Goal: Information Seeking & Learning: Learn about a topic

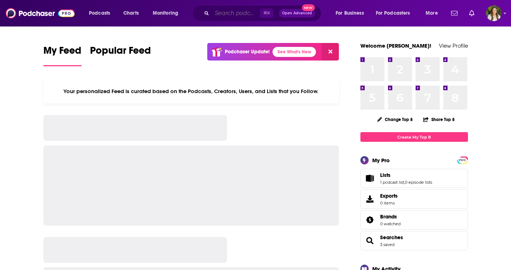
click at [227, 15] on input "Search podcasts, credits, & more..." at bounding box center [236, 13] width 48 height 11
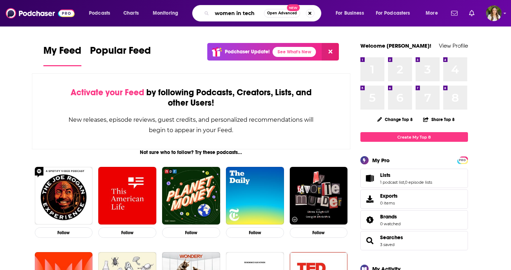
type input "women in tech"
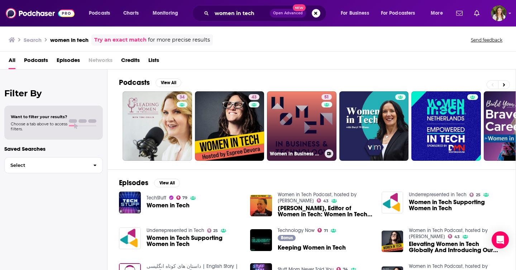
click at [299, 144] on link "51 Women in Business & Technology" at bounding box center [302, 126] width 70 height 70
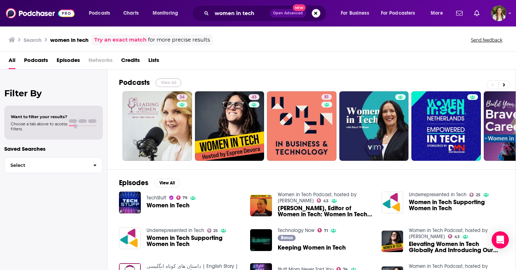
click at [166, 84] on button "View All" at bounding box center [169, 83] width 26 height 9
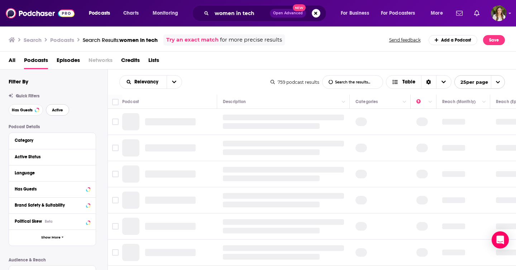
click at [47, 114] on button "Active" at bounding box center [57, 109] width 23 height 11
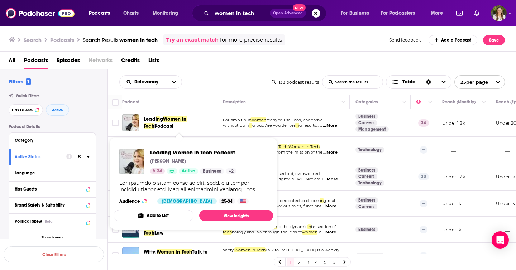
click at [157, 153] on span "Leading Women in Tech Podcast" at bounding box center [193, 152] width 86 height 7
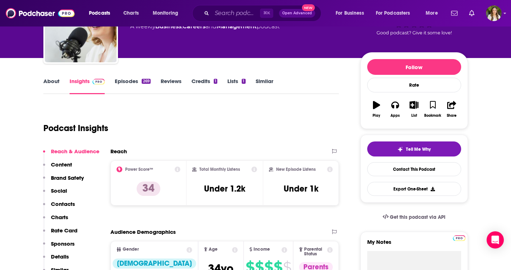
scroll to position [63, 0]
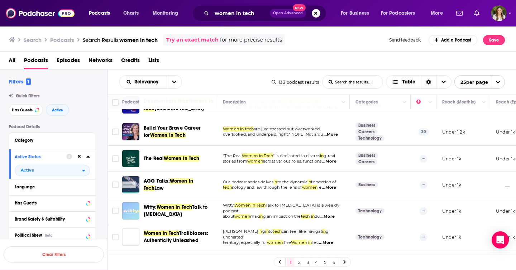
scroll to position [49, 0]
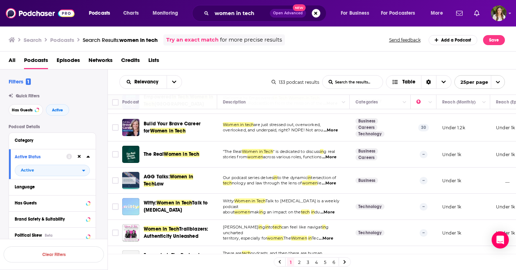
click at [304, 181] on p "tech nology and law through the lens of women le ...More" at bounding box center [283, 184] width 121 height 6
click at [335, 210] on span "...More" at bounding box center [328, 213] width 14 height 6
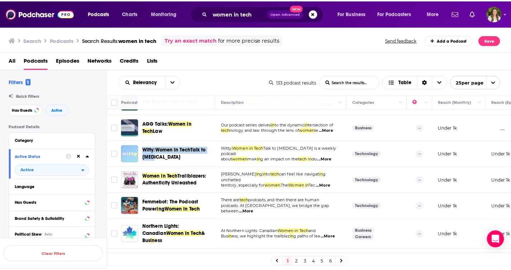
scroll to position [104, 0]
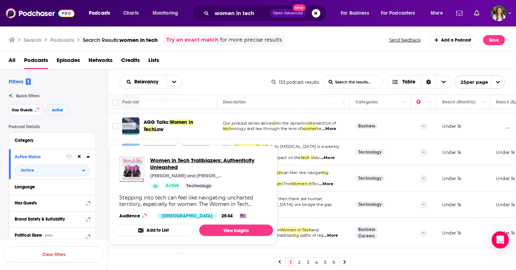
click at [174, 162] on span "Women in Tech Trailblazers: Authenticity Unleashed" at bounding box center [208, 164] width 117 height 14
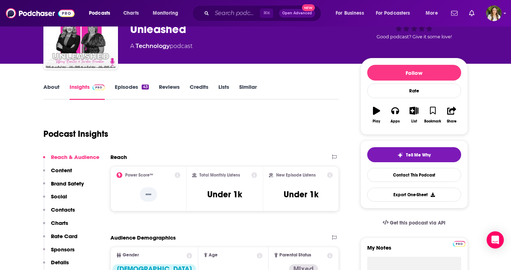
scroll to position [52, 0]
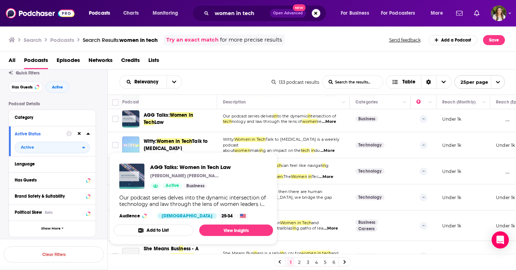
scroll to position [127, 0]
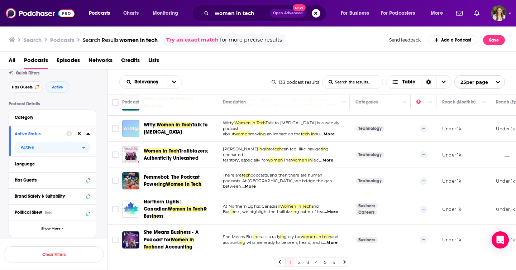
click at [300, 63] on div "All Podcasts Episodes Networks Credits Lists" at bounding box center [260, 62] width 502 height 15
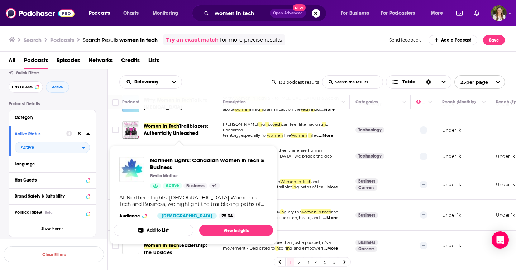
scroll to position [154, 0]
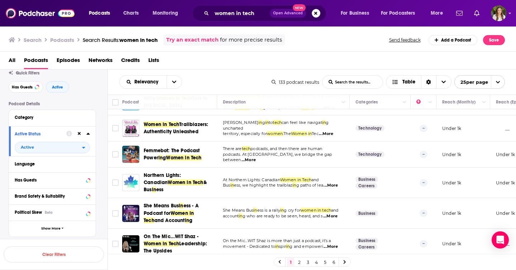
click at [259, 80] on div "Relevancy List Search Input Search the results... Table" at bounding box center [195, 82] width 152 height 14
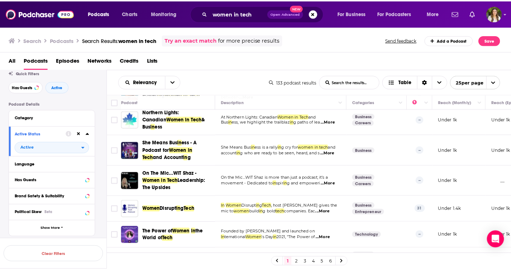
scroll to position [219, 0]
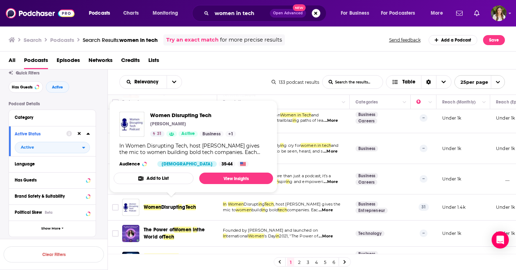
click at [185, 204] on span "g" at bounding box center [183, 207] width 3 height 6
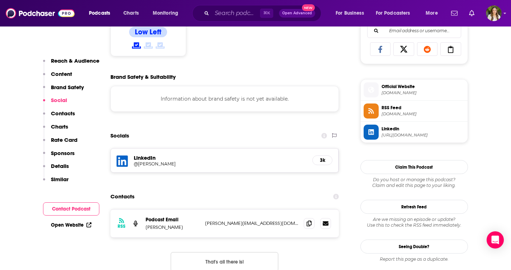
scroll to position [472, 0]
click at [307, 224] on icon at bounding box center [309, 223] width 5 height 6
drag, startPoint x: 182, startPoint y: 226, endPoint x: 145, endPoint y: 226, distance: 37.7
click at [145, 226] on div "RSS Podcast Email Dirkjan Hupkes dirkjan@womendisruptingtech.blog dirkjan@women…" at bounding box center [224, 223] width 229 height 28
copy p "Dirkjan Hupkes"
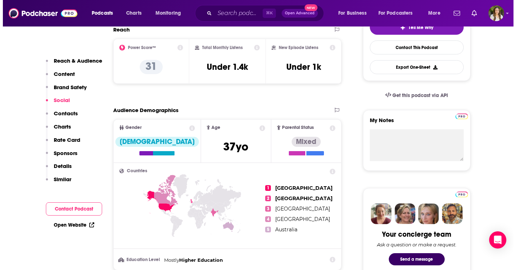
scroll to position [0, 0]
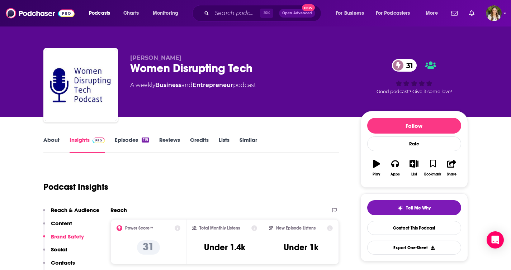
click at [166, 71] on div "Women Disrupting Tech 31" at bounding box center [239, 68] width 219 height 14
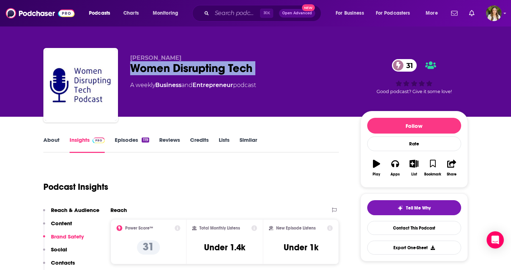
click at [166, 71] on div "Women Disrupting Tech 31" at bounding box center [239, 68] width 219 height 14
copy div "Women Disrupting Tech 31"
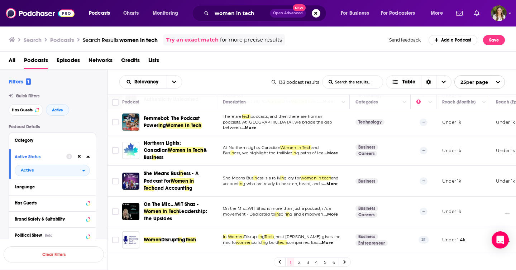
scroll to position [189, 0]
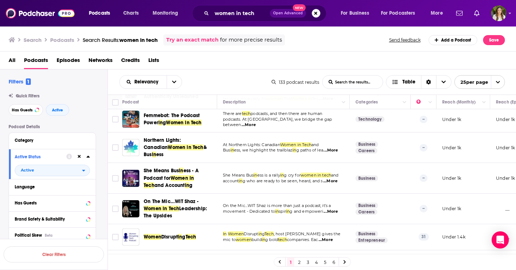
click at [299, 263] on link "2" at bounding box center [299, 262] width 7 height 9
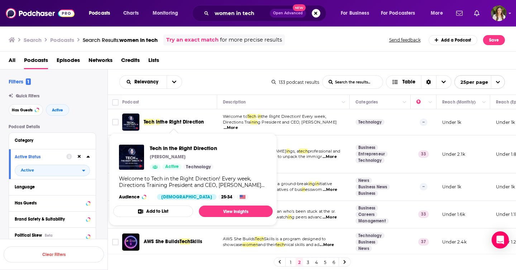
click at [242, 78] on div "Relevancy List Search Input Search the results... Table" at bounding box center [195, 82] width 152 height 14
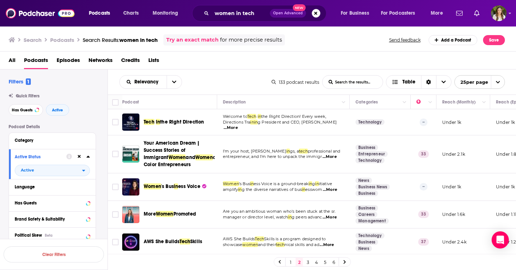
click at [232, 76] on div "Relevancy List Search Input Search the results... Table" at bounding box center [195, 82] width 152 height 14
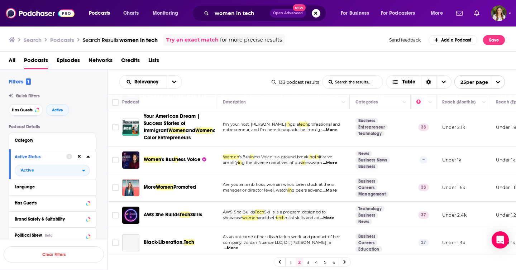
scroll to position [30, 0]
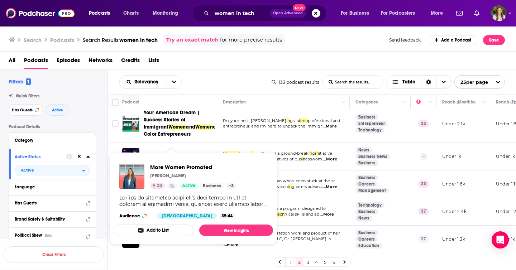
click at [227, 75] on div "Relevancy List Search Input Search the results... Table 133 podcast results Lis…" at bounding box center [312, 82] width 409 height 25
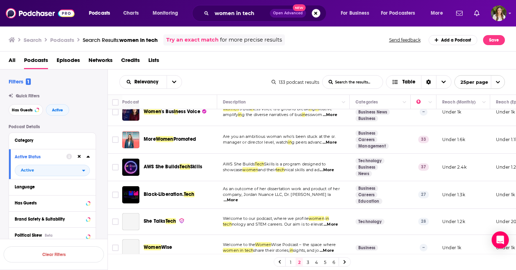
scroll to position [75, 0]
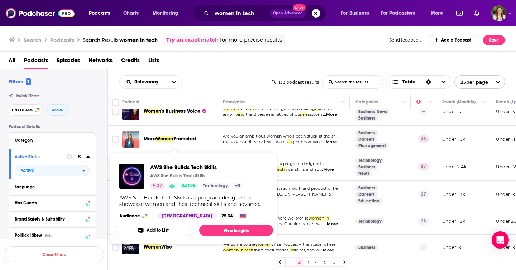
click at [236, 60] on div "All Podcasts Episodes Networks Credits Lists" at bounding box center [260, 62] width 502 height 15
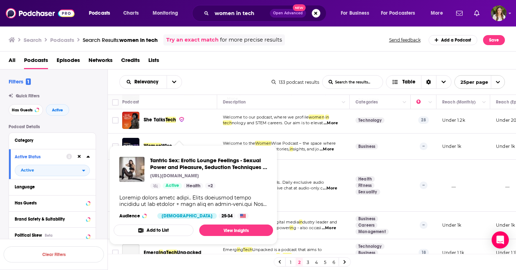
scroll to position [186, 0]
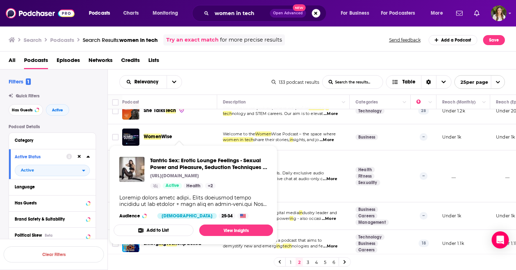
click at [237, 91] on div "Relevancy List Search Input Search the results... Table 133 podcast results Lis…" at bounding box center [312, 82] width 409 height 25
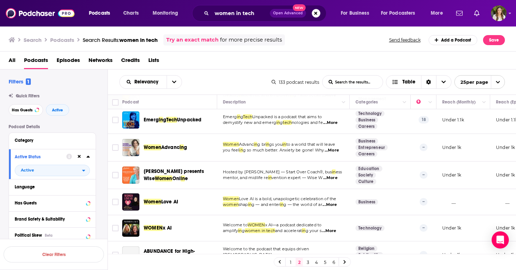
scroll to position [315, 0]
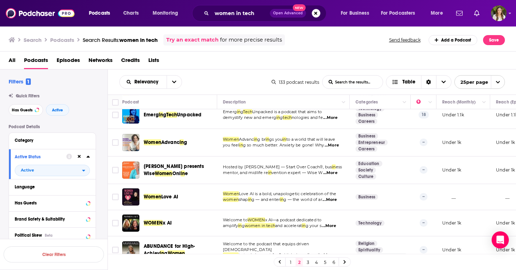
click at [226, 76] on div "Relevancy List Search Input Search the results... Table" at bounding box center [195, 82] width 152 height 14
click at [290, 67] on div "All Podcasts Episodes Networks Credits Lists" at bounding box center [260, 62] width 502 height 15
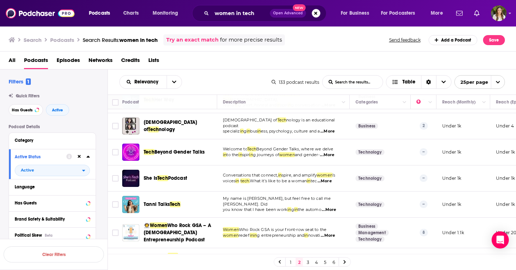
scroll to position [501, 0]
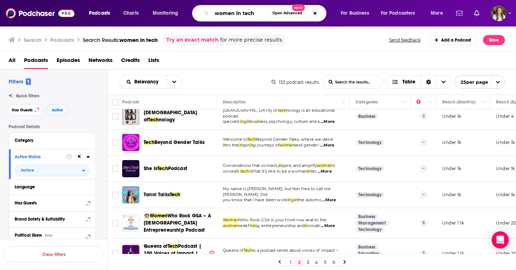
click at [258, 15] on input "women in tech" at bounding box center [240, 13] width 57 height 11
click at [245, 59] on div "All Podcasts Episodes Networks Credits Lists" at bounding box center [260, 62] width 502 height 15
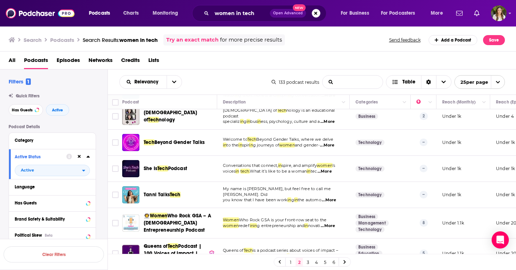
click at [336, 84] on tech-list-search-input "List Search Input" at bounding box center [353, 82] width 60 height 13
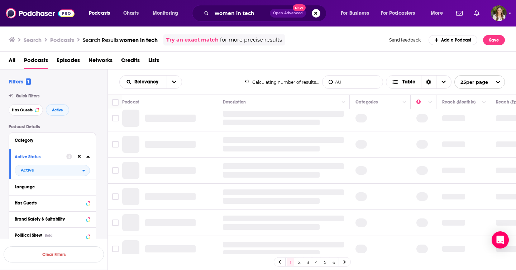
scroll to position [416, 0]
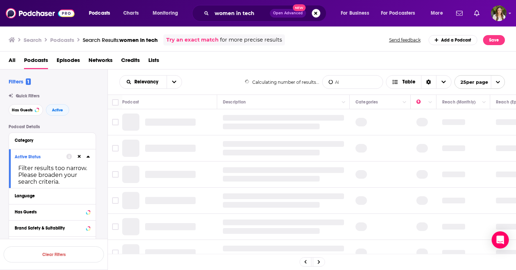
type tech-list-search-input "AI"
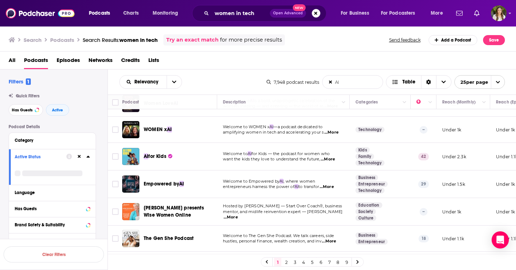
scroll to position [19, 0]
drag, startPoint x: 289, startPoint y: 147, endPoint x: 285, endPoint y: 147, distance: 4.3
click at [289, 147] on td "Welcome to AI for Kids — the podcast for women who want the kids they love to u…" at bounding box center [283, 157] width 133 height 28
click at [174, 183] on div "Podcasts Charts Monitoring women in tech Open Advanced New For Business For Pod…" at bounding box center [258, 135] width 516 height 270
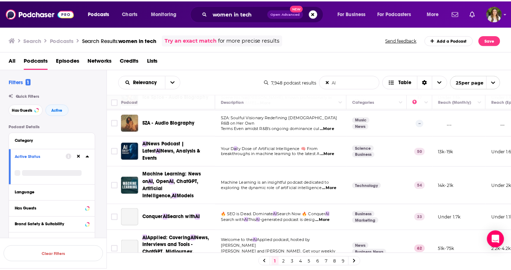
scroll to position [352, 0]
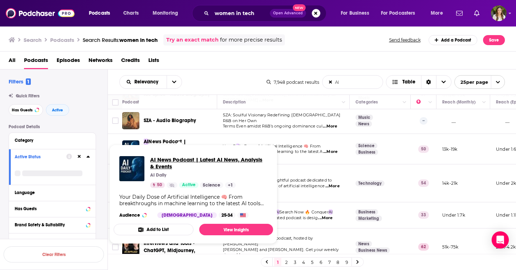
click at [187, 160] on span "AI News Podcast | Latest AI News, Analysis & Events" at bounding box center [208, 163] width 117 height 14
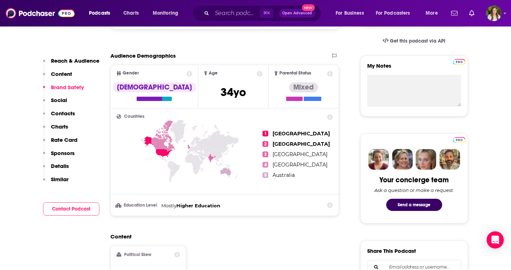
scroll to position [173, 0]
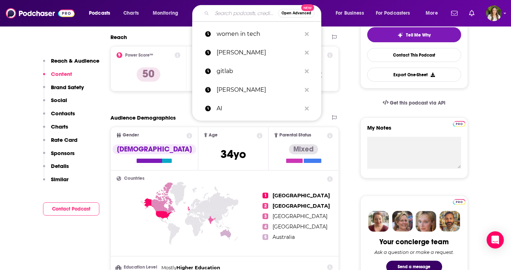
click at [218, 9] on input "Search podcasts, credits, & more..." at bounding box center [245, 13] width 66 height 11
paste input "https://podcast.womenintechshow.com/"
type input "https://podcast.womenintechshow.com/"
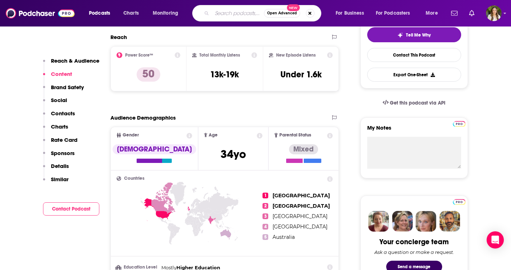
scroll to position [0, 0]
type input "women in tech"
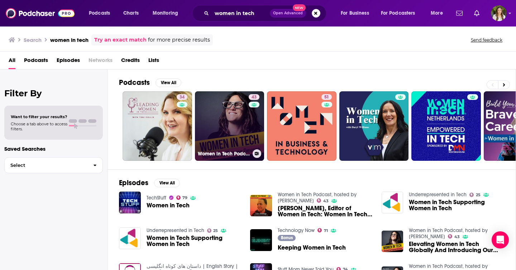
click at [227, 140] on link "43 Women in Tech Podcast, hosted by Espree Devora" at bounding box center [230, 126] width 70 height 70
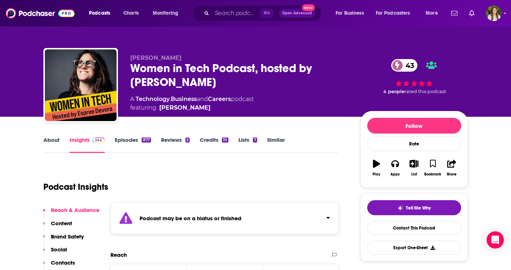
click at [124, 138] on link "Episodes 877" at bounding box center [133, 145] width 36 height 16
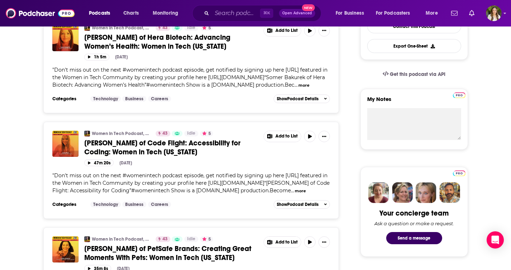
scroll to position [220, 0]
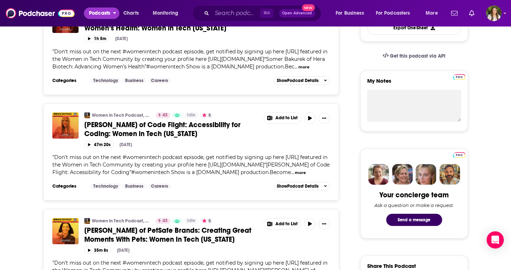
click at [102, 13] on span "Podcasts" at bounding box center [99, 13] width 21 height 10
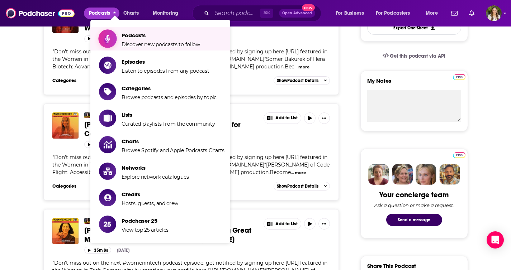
click at [126, 42] on span "Discover new podcasts to follow" at bounding box center [161, 44] width 79 height 6
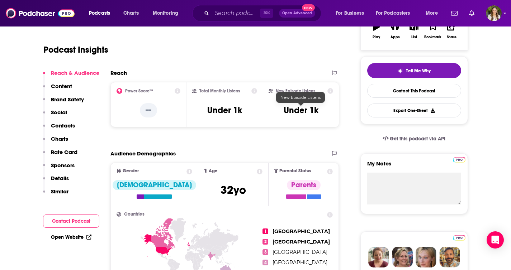
scroll to position [140, 0]
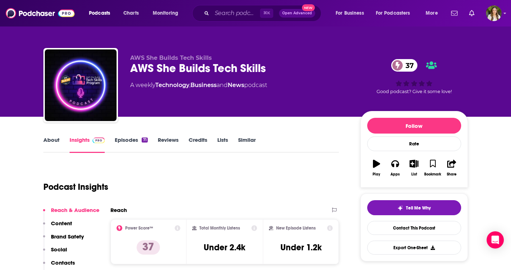
click at [51, 142] on link "About" at bounding box center [51, 145] width 16 height 16
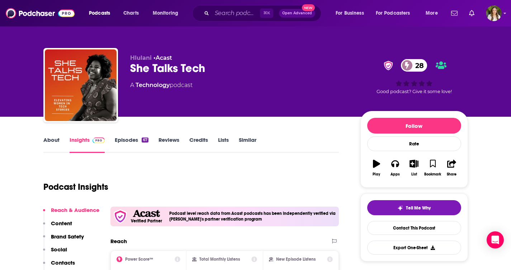
click at [51, 142] on link "About" at bounding box center [51, 145] width 16 height 16
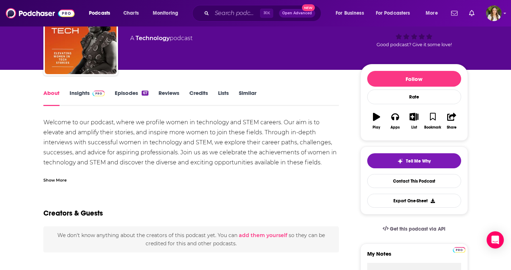
scroll to position [48, 0]
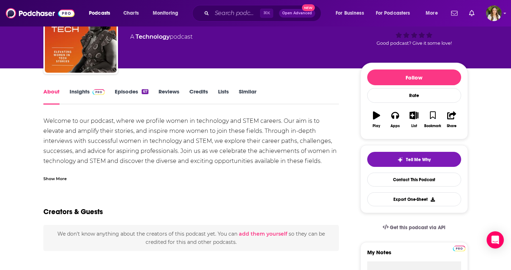
click at [82, 93] on link "Insights" at bounding box center [88, 96] width 36 height 16
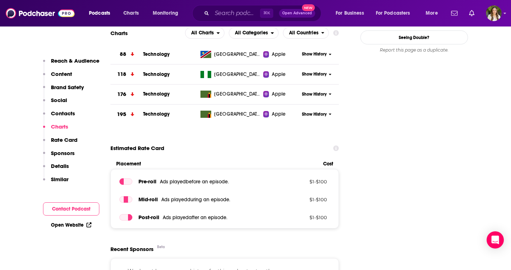
scroll to position [792, 0]
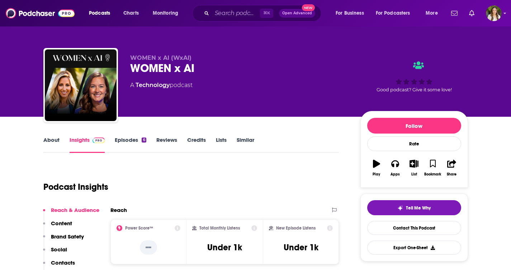
click at [55, 142] on link "About" at bounding box center [51, 145] width 16 height 16
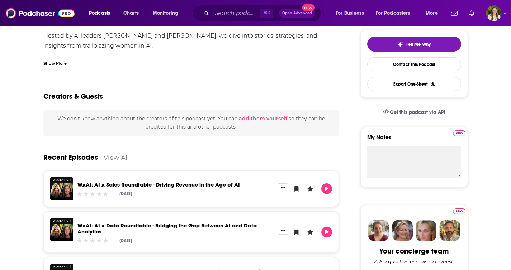
scroll to position [68, 0]
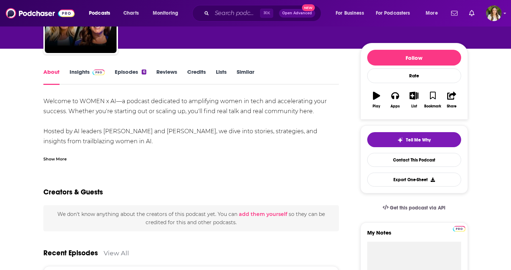
click at [82, 76] on link "Insights" at bounding box center [88, 77] width 36 height 16
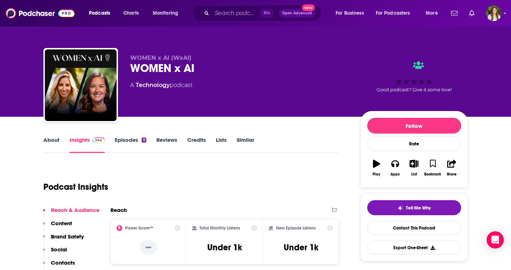
click at [52, 141] on link "About" at bounding box center [51, 145] width 16 height 16
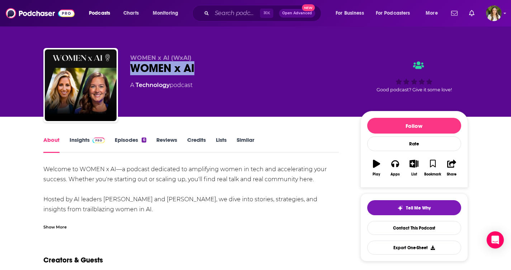
drag, startPoint x: 120, startPoint y: 64, endPoint x: 201, endPoint y: 68, distance: 80.8
click at [201, 68] on div "WOMEN x AI (WxAI) WOMEN x AI A Technology podcast Good podcast? Give it some lo…" at bounding box center [255, 86] width 425 height 77
copy h1 "WOMEN x AI"
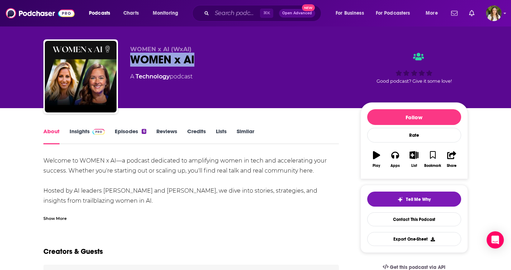
click at [82, 130] on link "Insights" at bounding box center [88, 136] width 36 height 16
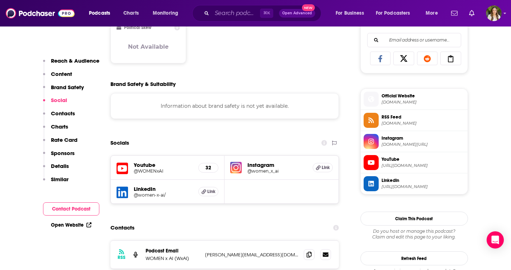
scroll to position [483, 0]
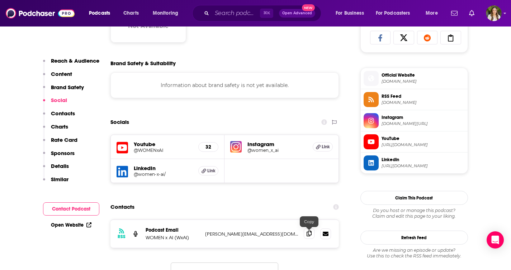
click at [308, 237] on icon at bounding box center [309, 234] width 5 height 6
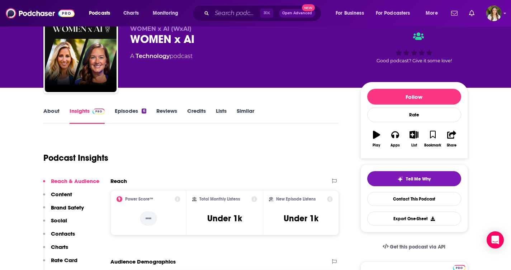
scroll to position [0, 0]
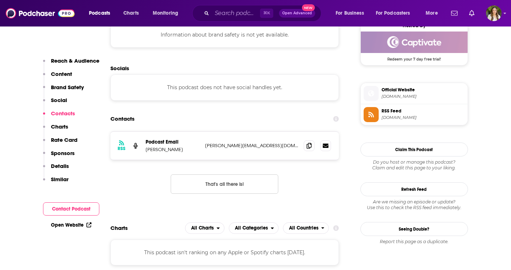
scroll to position [562, 0]
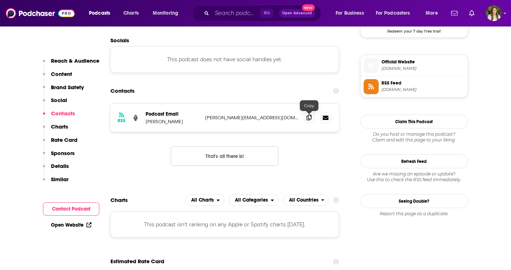
click at [308, 121] on icon at bounding box center [309, 118] width 5 height 6
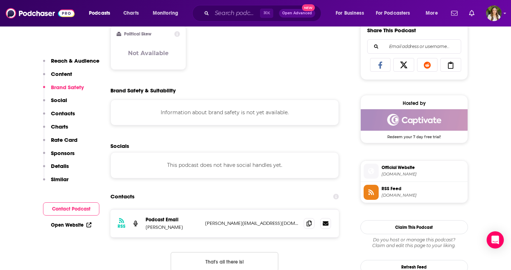
scroll to position [468, 0]
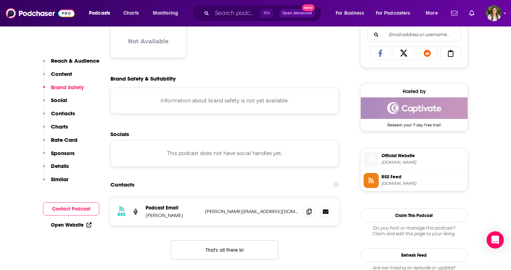
drag, startPoint x: 198, startPoint y: 220, endPoint x: 146, endPoint y: 217, distance: 51.7
click at [146, 217] on div "RSS Podcast Email Michelle Muncy-Silva michelle@innovativeaistudio.com michelle…" at bounding box center [224, 212] width 229 height 28
copy p "Michelle Muncy-Silva"
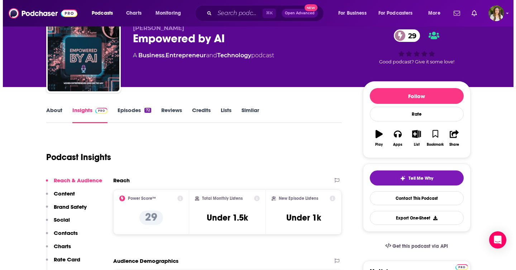
scroll to position [0, 0]
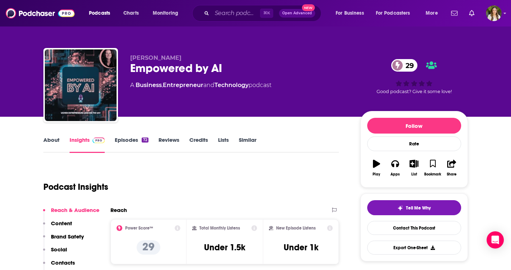
click at [226, 85] on link "Technology" at bounding box center [231, 85] width 34 height 7
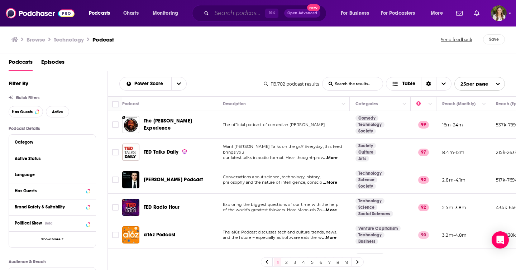
click at [222, 12] on input "Search podcasts, credits, & more..." at bounding box center [238, 13] width 53 height 11
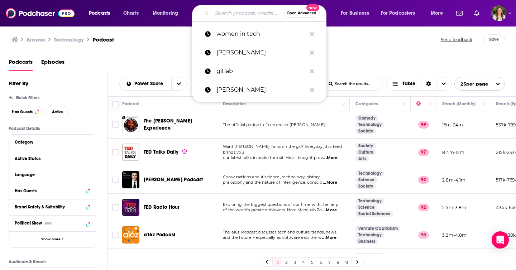
click at [167, 46] on div "Browse Technology Podcast Send feedback Save" at bounding box center [258, 40] width 517 height 28
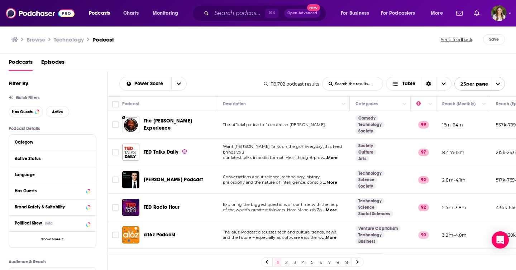
click at [245, 6] on div "⌘ K Open Advanced New" at bounding box center [259, 13] width 134 height 16
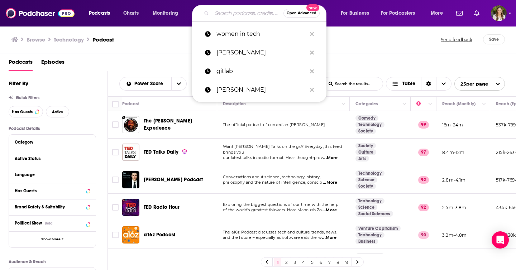
click at [238, 14] on input "Search podcasts, credits, & more..." at bounding box center [248, 13] width 72 height 11
click at [233, 28] on p "women in tech" at bounding box center [262, 34] width 90 height 19
type input "women in tech"
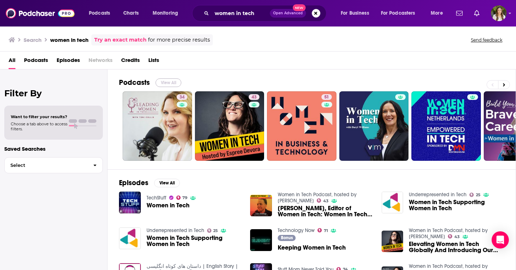
click at [168, 84] on button "View All" at bounding box center [169, 83] width 26 height 9
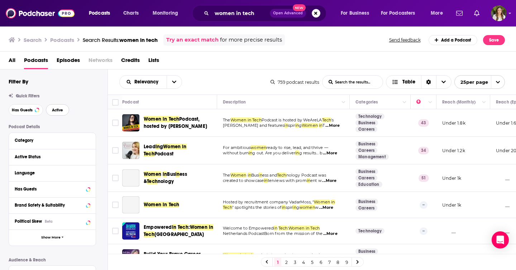
click at [56, 112] on span "Active" at bounding box center [57, 110] width 11 height 4
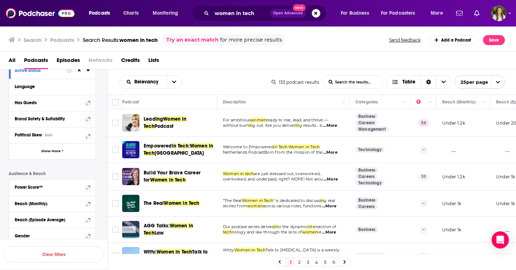
scroll to position [27, 0]
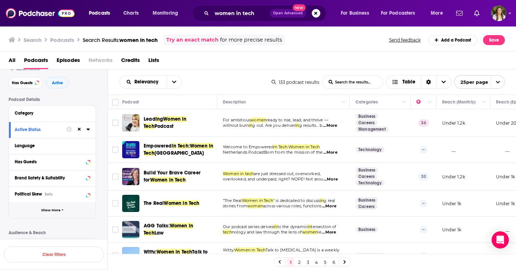
click at [44, 213] on span "Show More" at bounding box center [50, 211] width 19 height 4
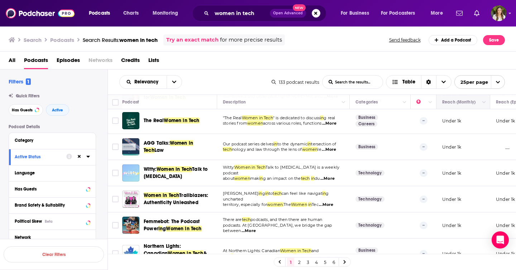
scroll to position [0, 0]
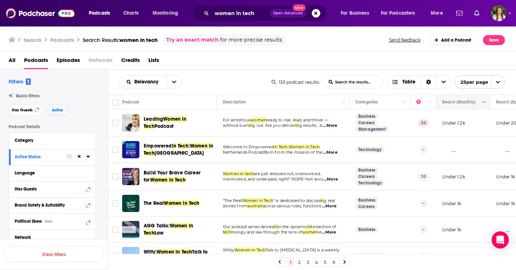
click at [469, 103] on button "Move" at bounding box center [463, 102] width 42 height 9
click at [486, 104] on icon "Column Actions" at bounding box center [485, 102] width 4 height 4
click at [462, 101] on div at bounding box center [258, 135] width 516 height 270
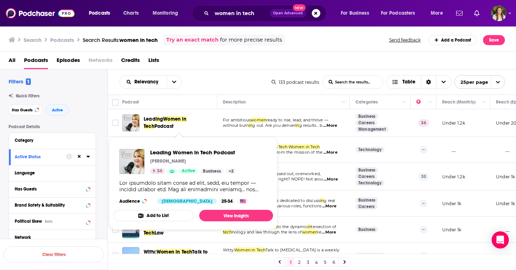
click at [172, 119] on span "Women in Tech" at bounding box center [165, 122] width 43 height 13
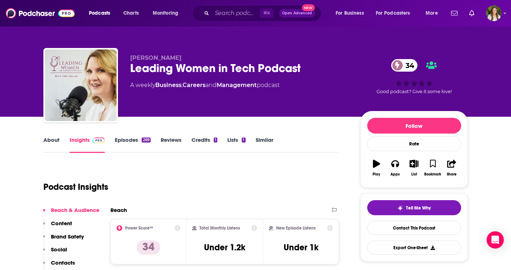
click at [47, 141] on link "About" at bounding box center [51, 145] width 16 height 16
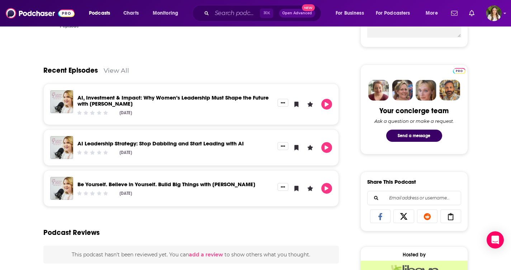
scroll to position [303, 0]
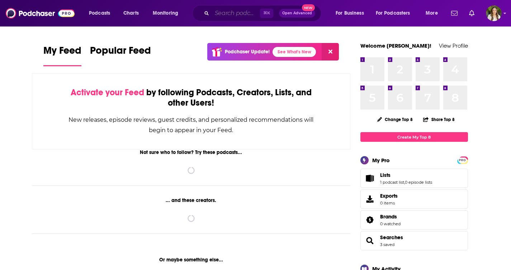
click at [238, 16] on input "Search podcasts, credits, & more..." at bounding box center [236, 13] width 48 height 11
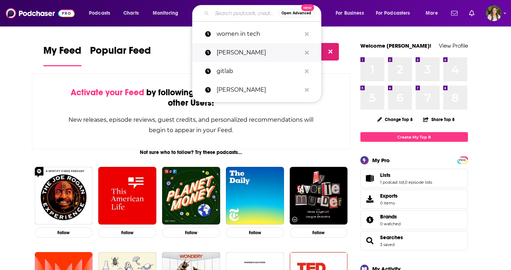
click at [303, 49] on button "Search podcasts, credits, & more..." at bounding box center [306, 52] width 11 height 13
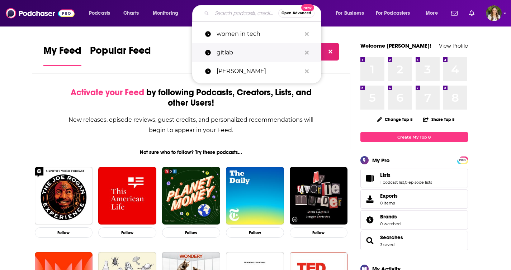
click at [303, 49] on button "Search podcasts, credits, & more..." at bounding box center [306, 52] width 11 height 13
click at [303, 50] on button "Search podcasts, credits, & more..." at bounding box center [306, 52] width 11 height 13
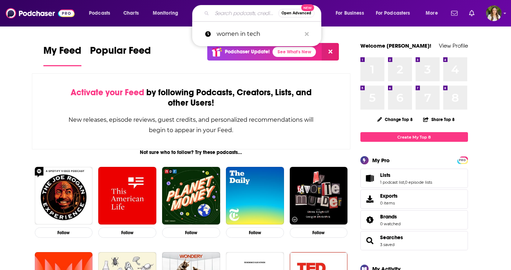
click at [256, 17] on input "Search podcasts, credits, & more..." at bounding box center [245, 13] width 66 height 11
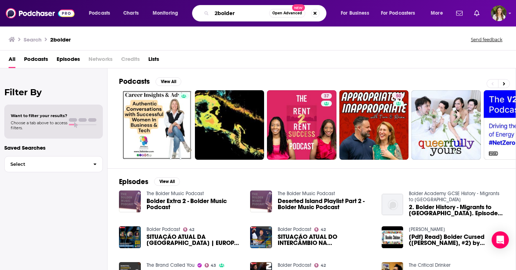
click at [220, 14] on input "2bolder" at bounding box center [240, 13] width 57 height 11
type input "2B bolder"
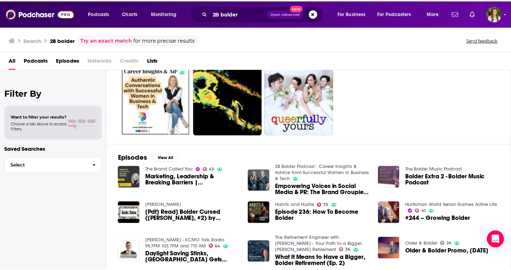
scroll to position [48, 0]
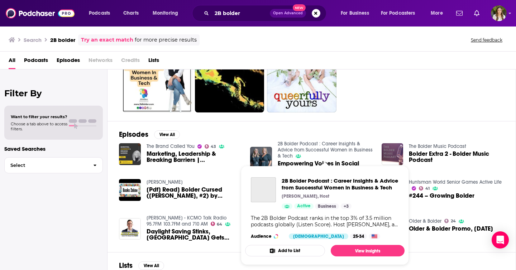
click at [294, 147] on link "2B Bolder Podcast : Career Insights & Advice from Successful Women in Business …" at bounding box center [325, 150] width 95 height 18
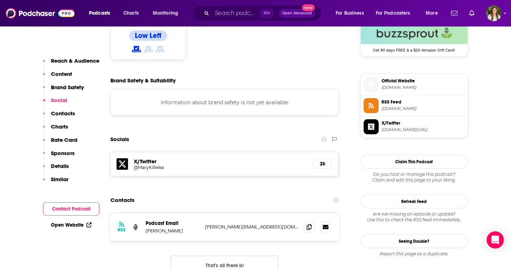
scroll to position [608, 0]
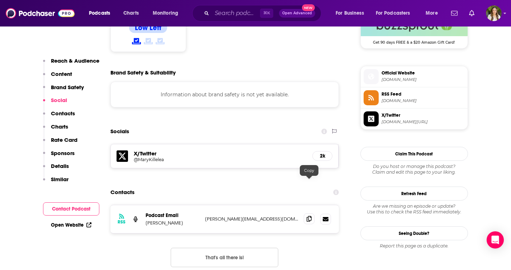
click at [309, 216] on icon at bounding box center [309, 219] width 5 height 6
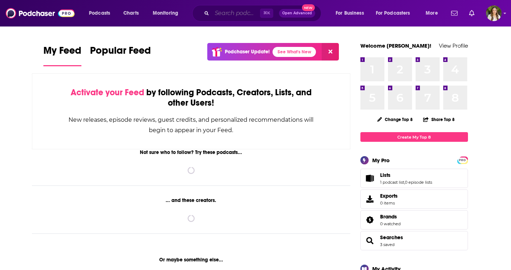
click at [227, 13] on input "Search podcasts, credits, & more..." at bounding box center [236, 13] width 48 height 11
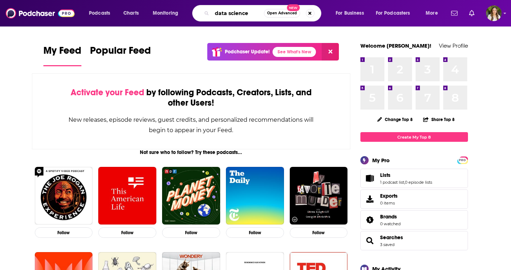
type input "data science"
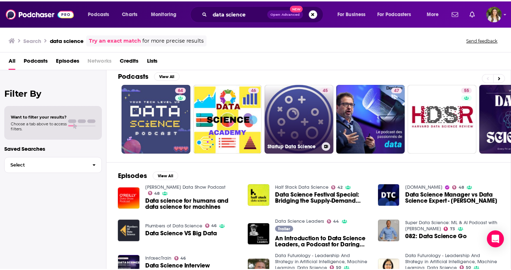
scroll to position [9, 0]
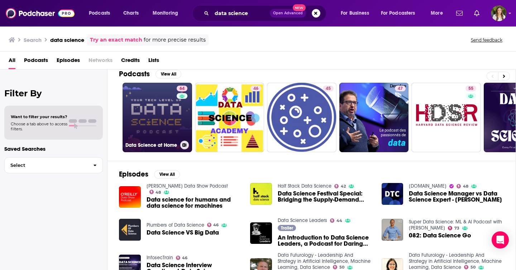
click at [157, 123] on link "64 Data Science at Home" at bounding box center [158, 118] width 70 height 70
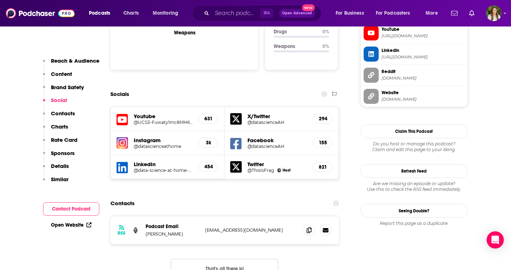
scroll to position [759, 0]
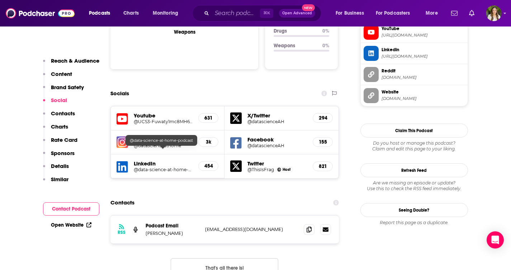
click at [162, 167] on h5 "@data-science-at-home-podcast" at bounding box center [163, 169] width 59 height 5
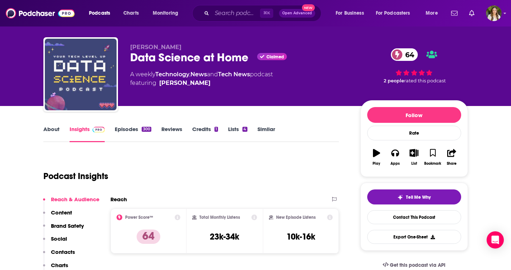
scroll to position [0, 0]
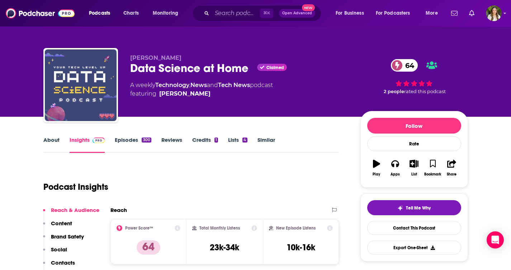
click at [130, 141] on link "Episodes 300" at bounding box center [133, 145] width 36 height 16
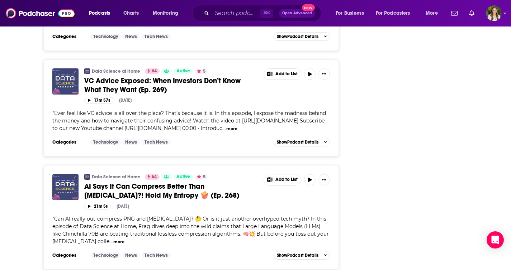
scroll to position [2421, 0]
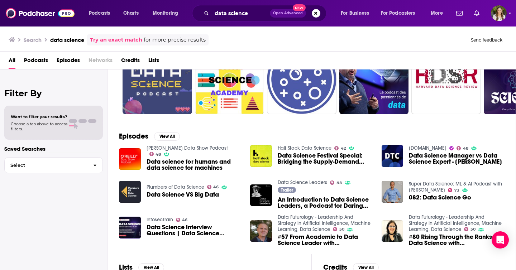
scroll to position [52, 0]
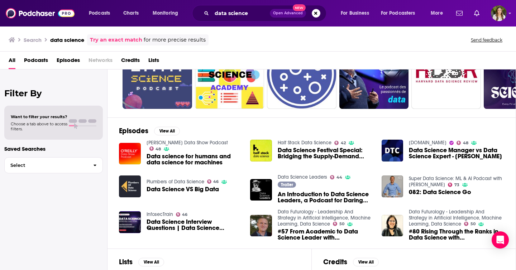
click at [291, 178] on link "Data Science Leaders" at bounding box center [302, 177] width 49 height 6
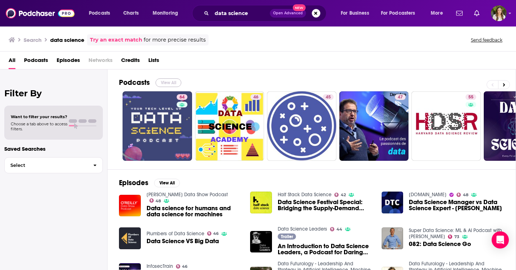
click at [176, 86] on button "View All" at bounding box center [169, 83] width 26 height 9
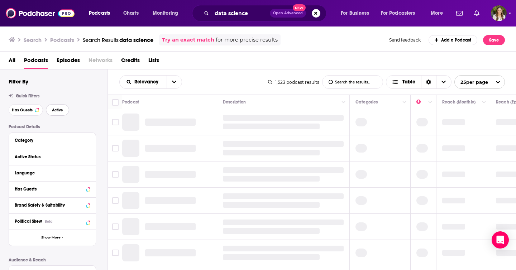
click at [57, 112] on span "Active" at bounding box center [57, 110] width 11 height 4
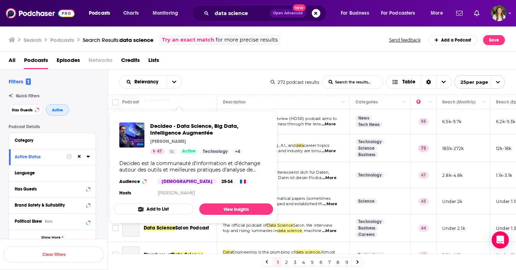
scroll to position [59, 0]
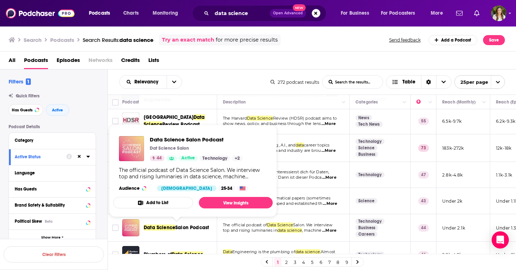
click at [219, 81] on div "Relevancy List Search Input Search the results... Table" at bounding box center [194, 82] width 151 height 14
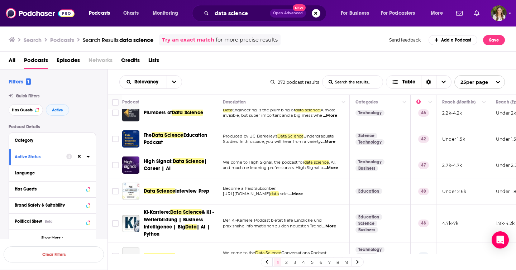
scroll to position [204, 0]
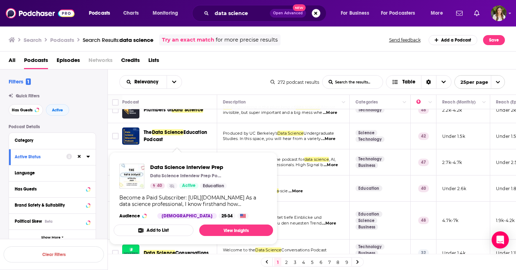
click at [300, 188] on p "Become a Paid Subscriber:" at bounding box center [283, 186] width 121 height 6
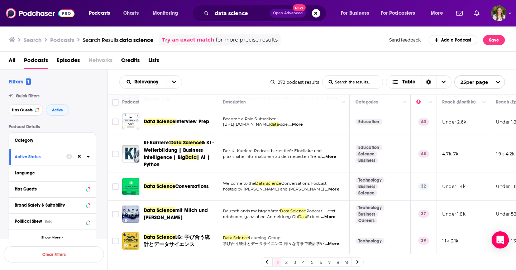
scroll to position [272, 0]
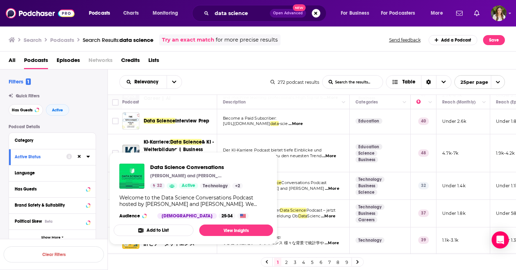
click at [238, 89] on div "Relevancy List Search Input Search the results... Table 272 podcast results Lis…" at bounding box center [312, 82] width 409 height 25
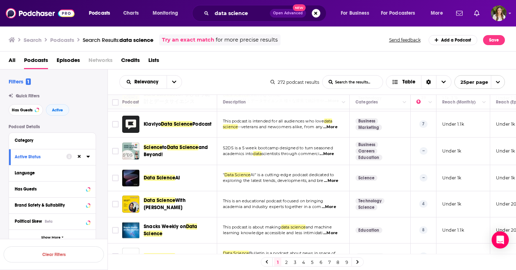
scroll to position [418, 0]
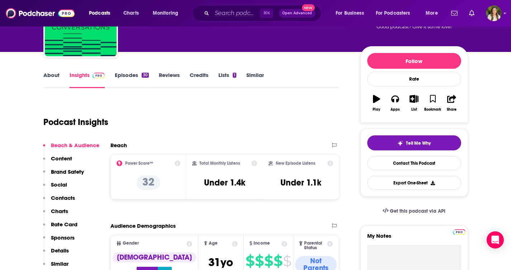
scroll to position [70, 0]
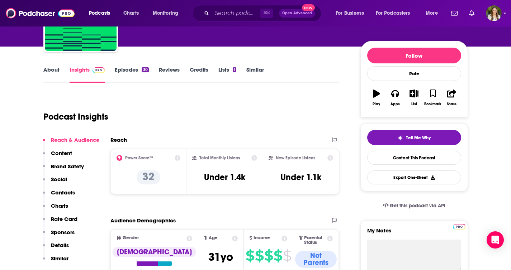
click at [48, 71] on link "About" at bounding box center [51, 74] width 16 height 16
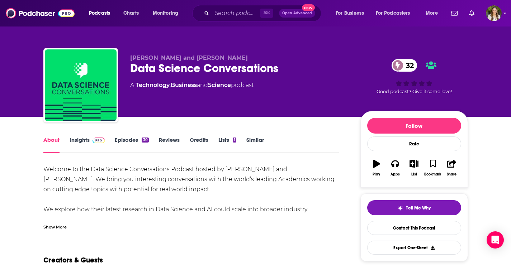
click at [84, 140] on link "Insights" at bounding box center [88, 145] width 36 height 16
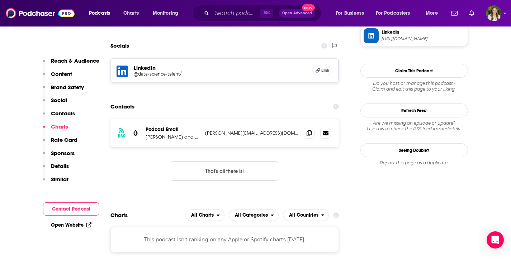
scroll to position [696, 0]
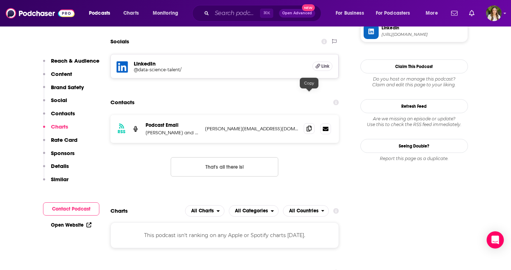
click at [310, 126] on icon at bounding box center [309, 129] width 5 height 6
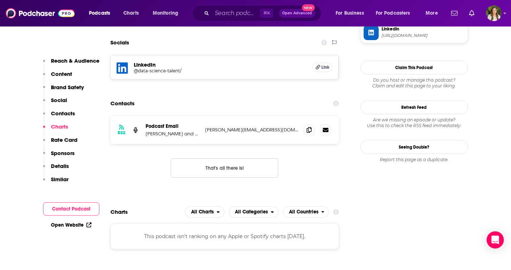
scroll to position [677, 0]
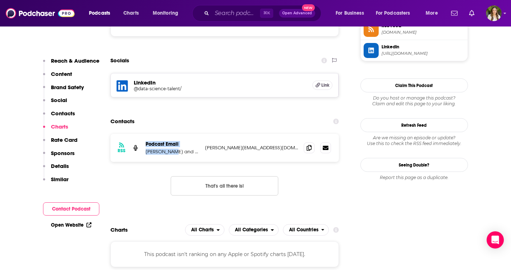
drag, startPoint x: 140, startPoint y: 119, endPoint x: 173, endPoint y: 120, distance: 33.0
click at [173, 134] on div "RSS Podcast Email [PERSON_NAME] and [PERSON_NAME] [PERSON_NAME][EMAIL_ADDRESS][…" at bounding box center [224, 148] width 229 height 28
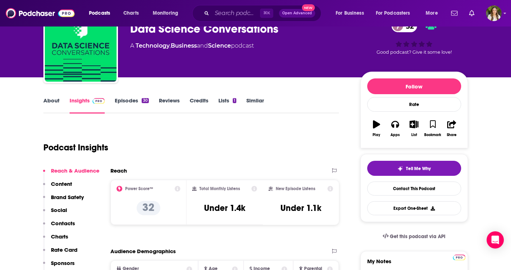
scroll to position [0, 0]
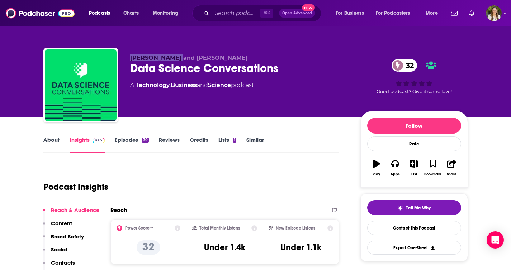
drag, startPoint x: 133, startPoint y: 53, endPoint x: 181, endPoint y: 58, distance: 48.0
click at [181, 58] on div "[PERSON_NAME] and [PERSON_NAME] Data Science Conversations 32 A Technology , Bu…" at bounding box center [255, 86] width 425 height 77
copy span "[PERSON_NAME]"
